Goal: Find specific page/section: Find specific page/section

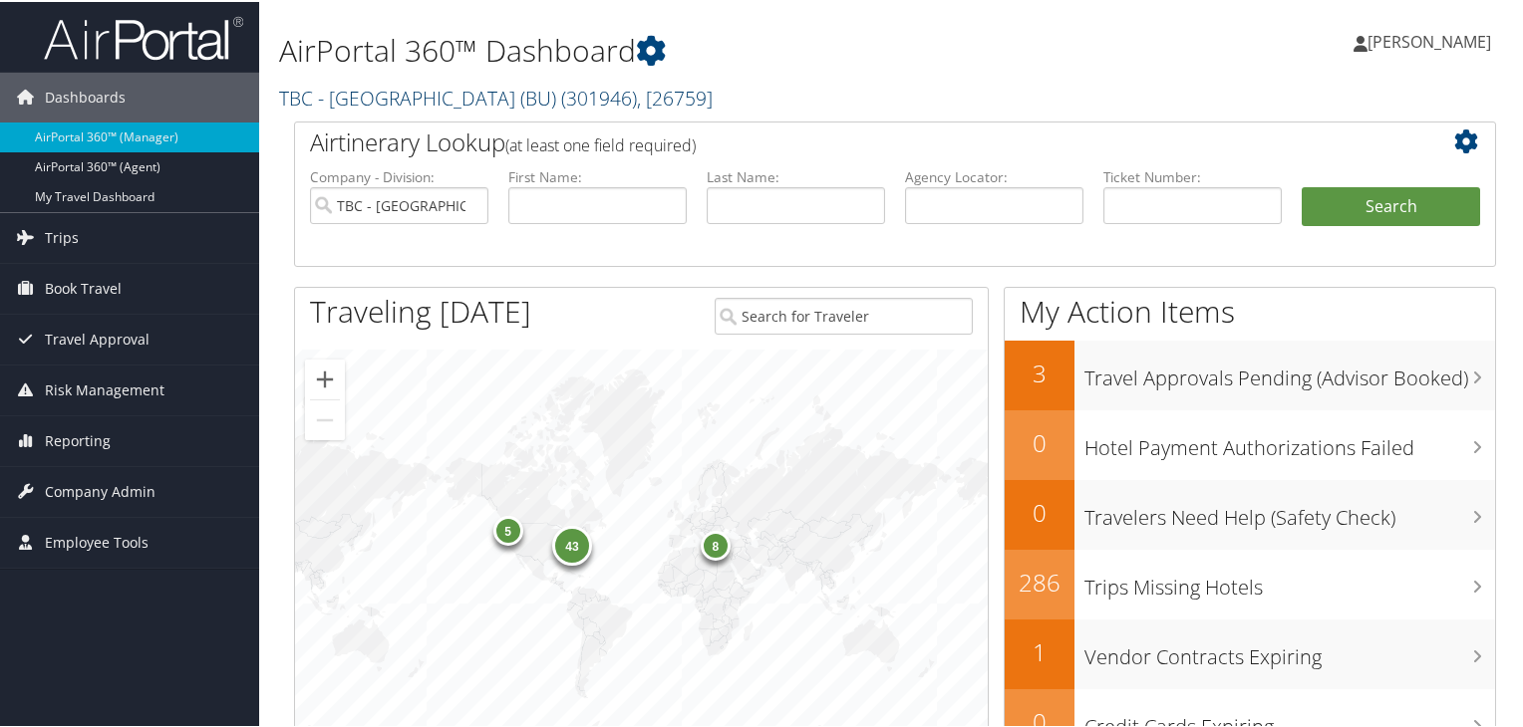
click at [561, 101] on span "( 301946 )" at bounding box center [599, 96] width 76 height 27
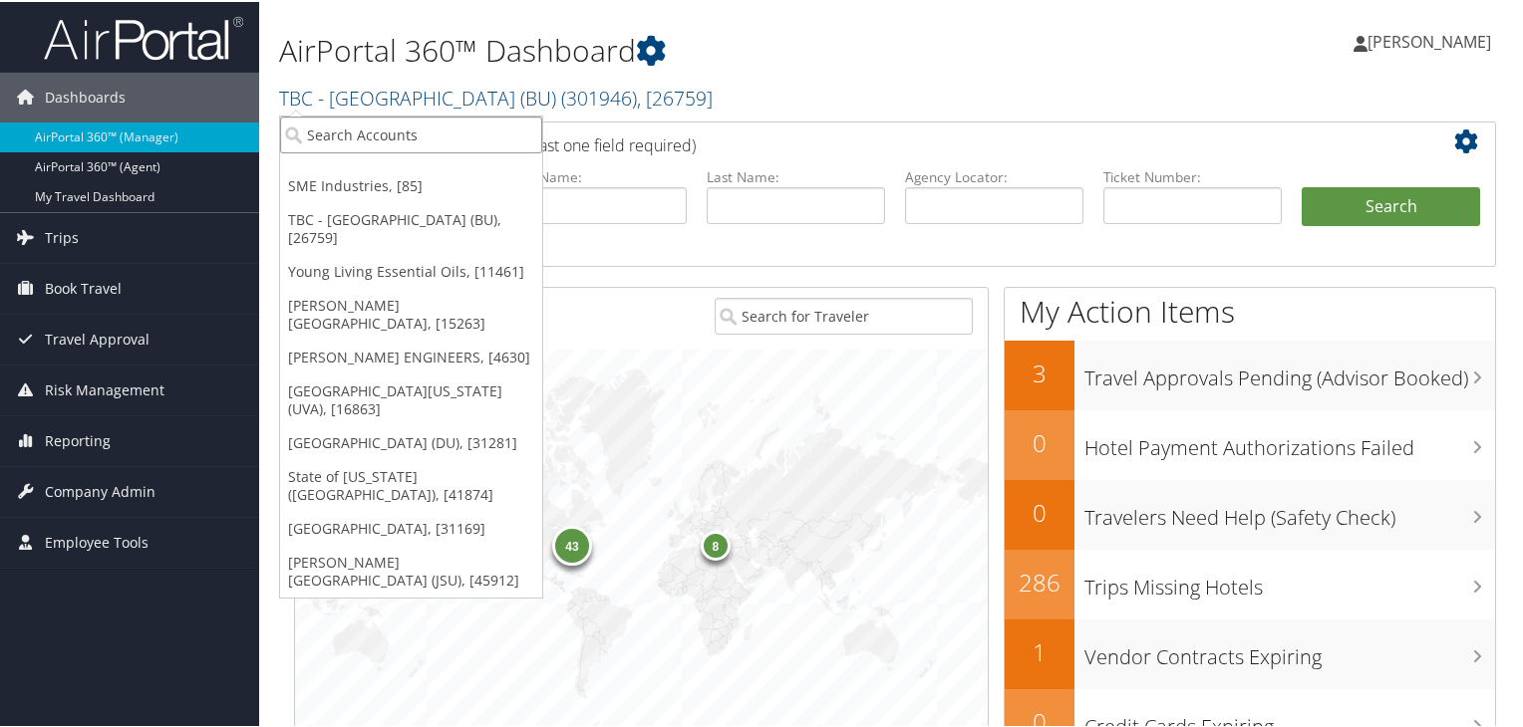
click at [481, 133] on input "search" at bounding box center [411, 133] width 262 height 37
paste input "Young Living Essential Oils"
type input "Young Living Essential Oils"
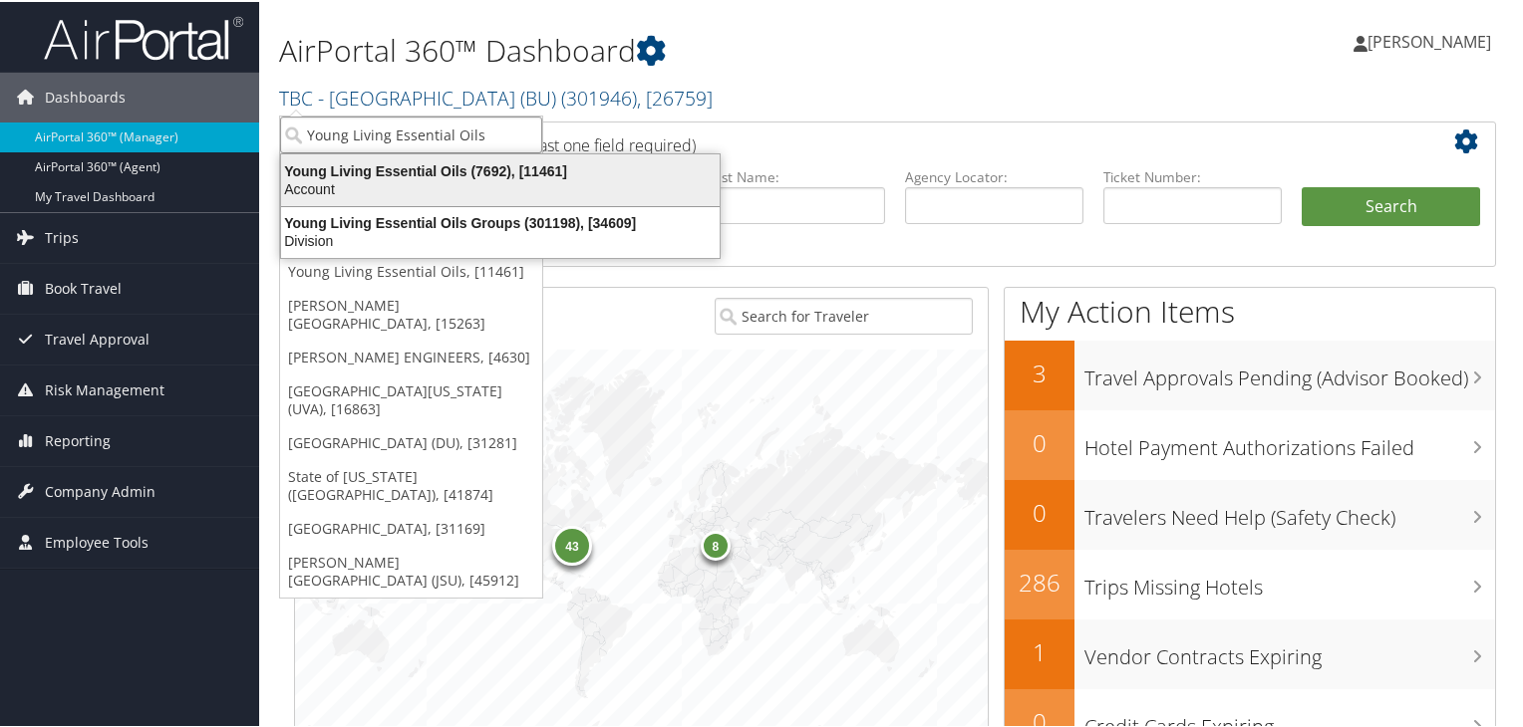
click at [494, 188] on div "Account" at bounding box center [500, 187] width 462 height 18
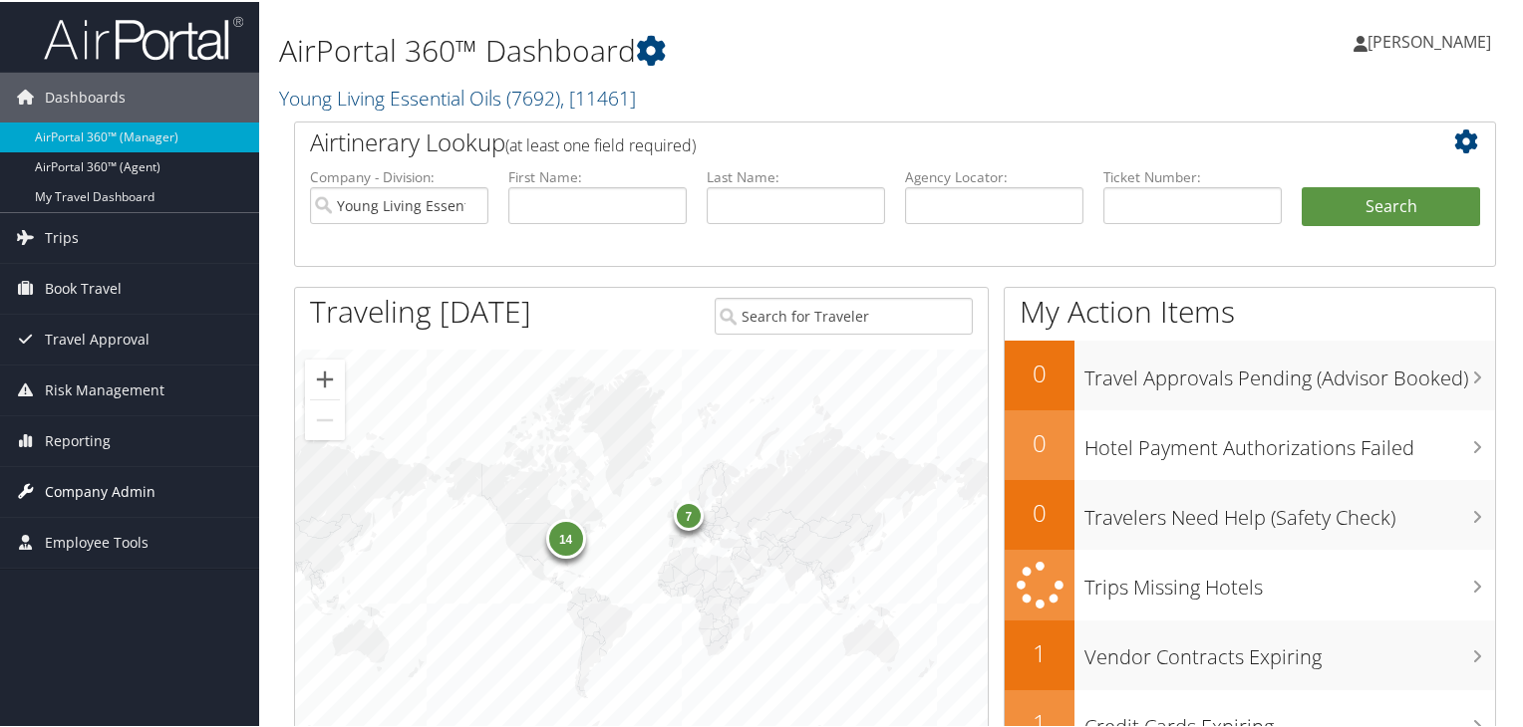
click at [115, 495] on span "Company Admin" at bounding box center [100, 490] width 111 height 50
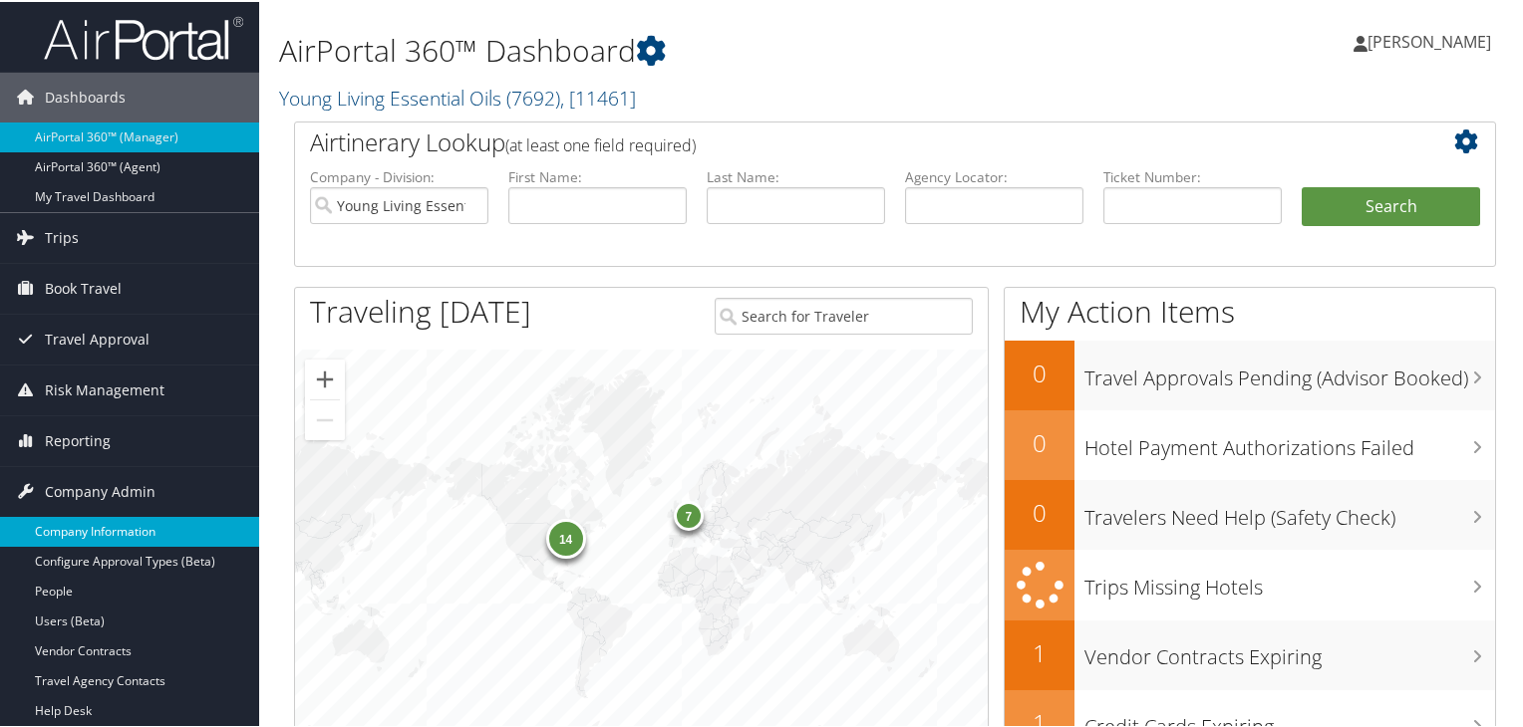
click at [113, 526] on link "Company Information" at bounding box center [129, 530] width 259 height 30
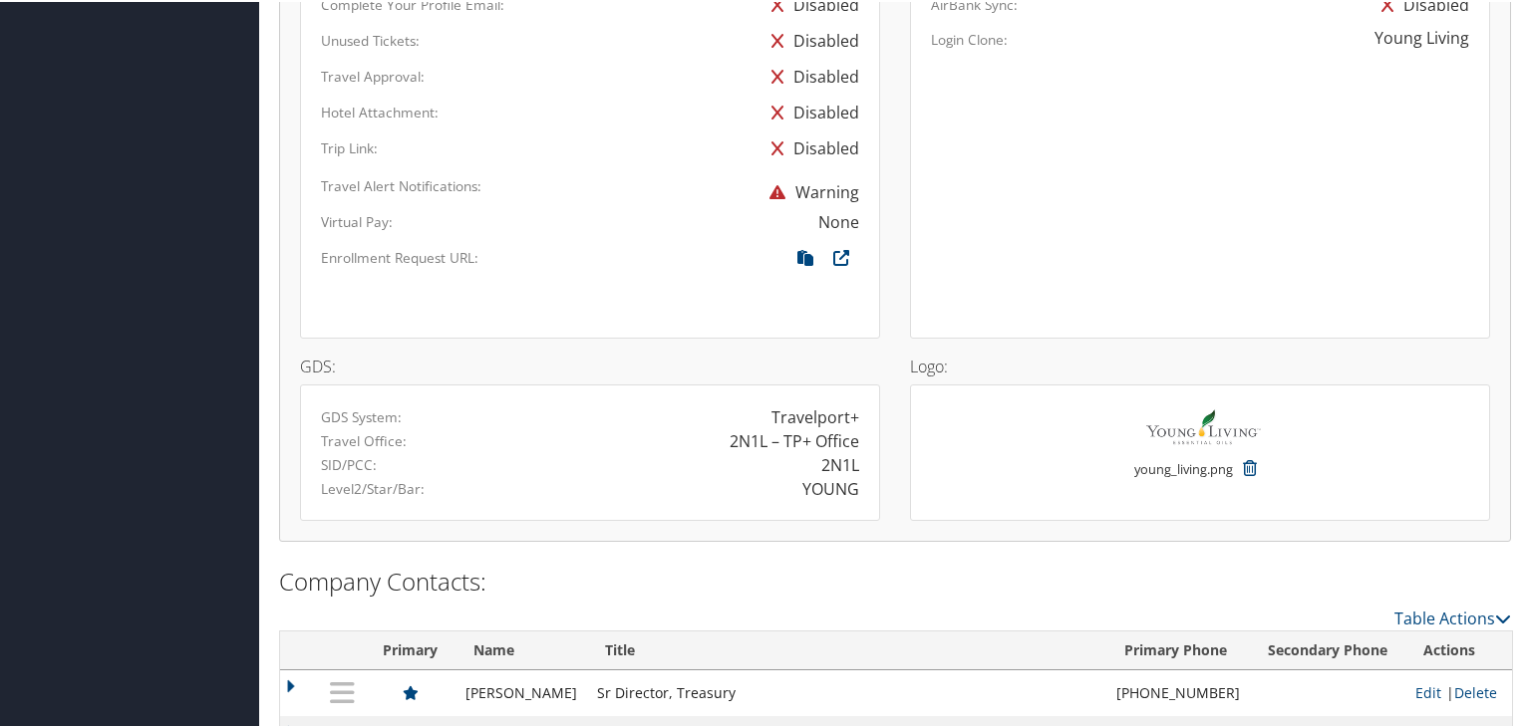
scroll to position [1250, 0]
